Goal: Navigation & Orientation: Go to known website

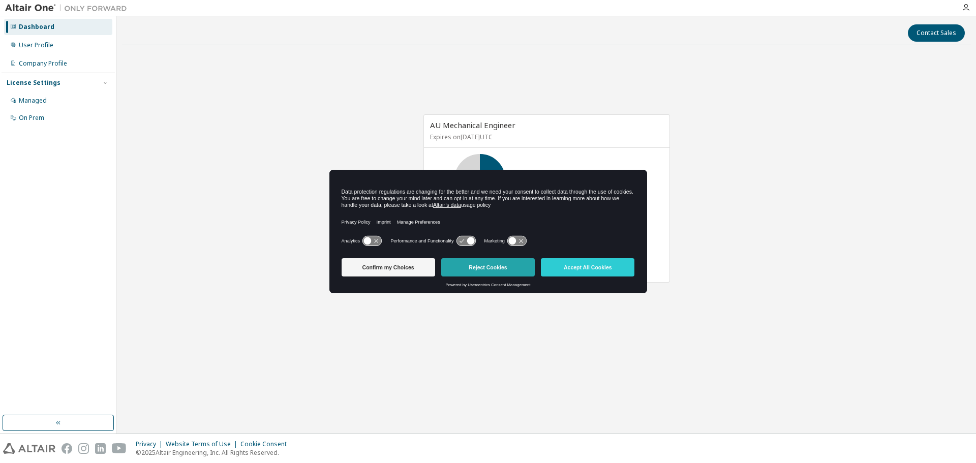
click at [489, 266] on button "Reject Cookies" at bounding box center [488, 267] width 94 height 18
